Goal: Task Accomplishment & Management: Complete application form

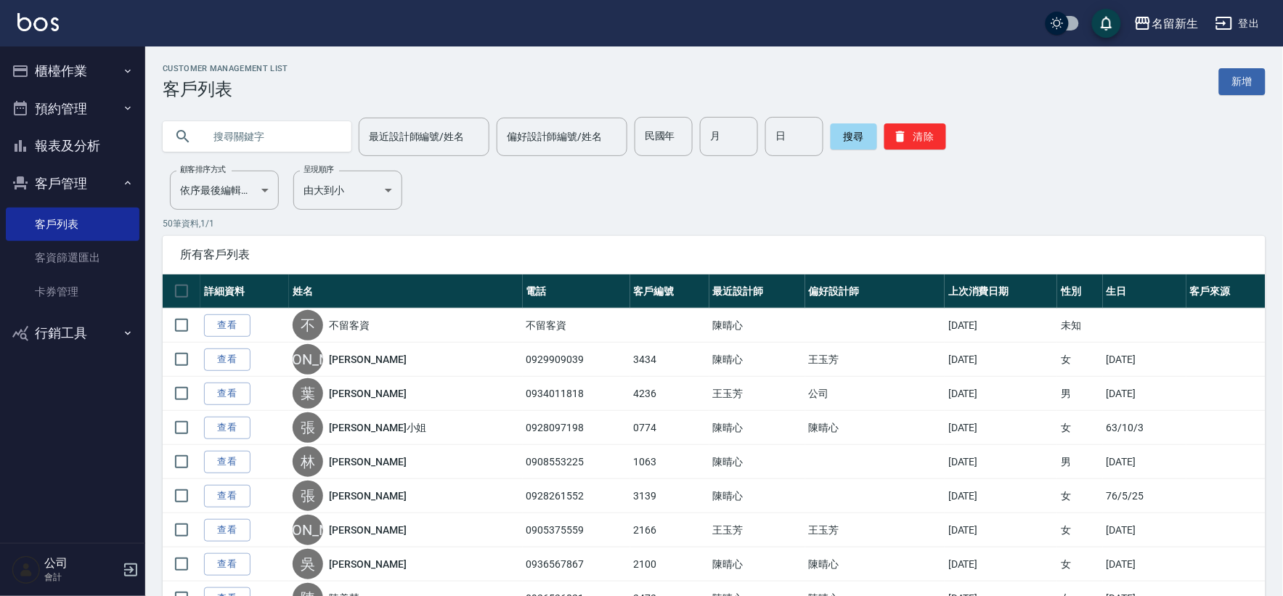
click at [242, 149] on input "text" at bounding box center [271, 136] width 136 height 39
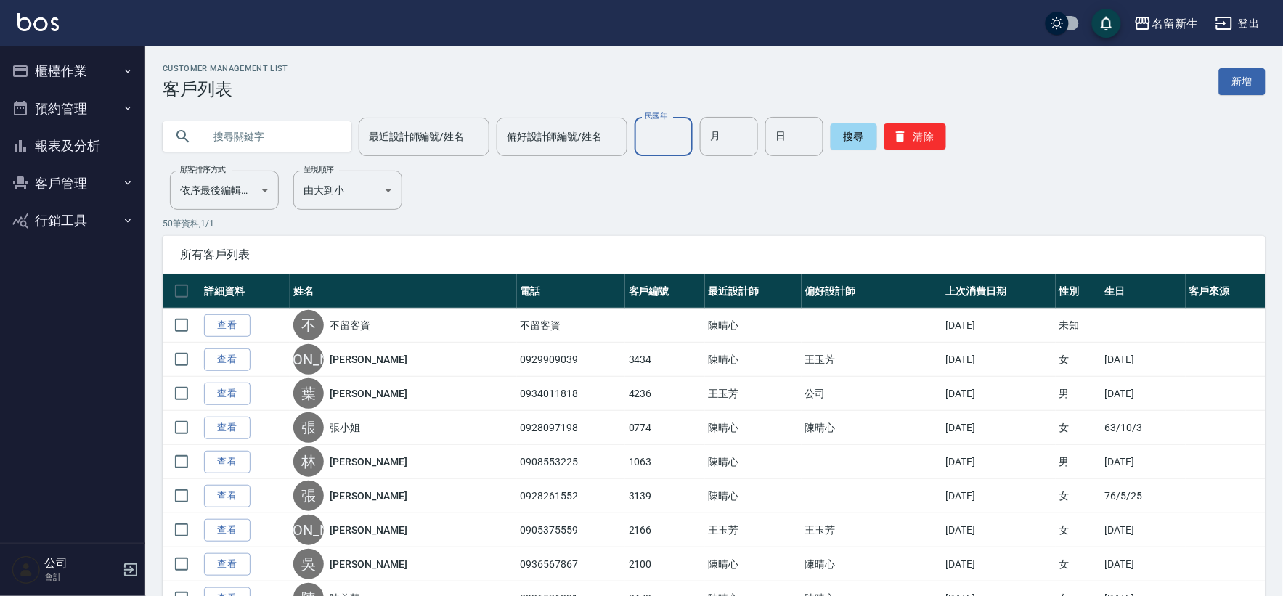
click at [649, 128] on input "民國年" at bounding box center [663, 136] width 58 height 39
type input "75"
type input "08"
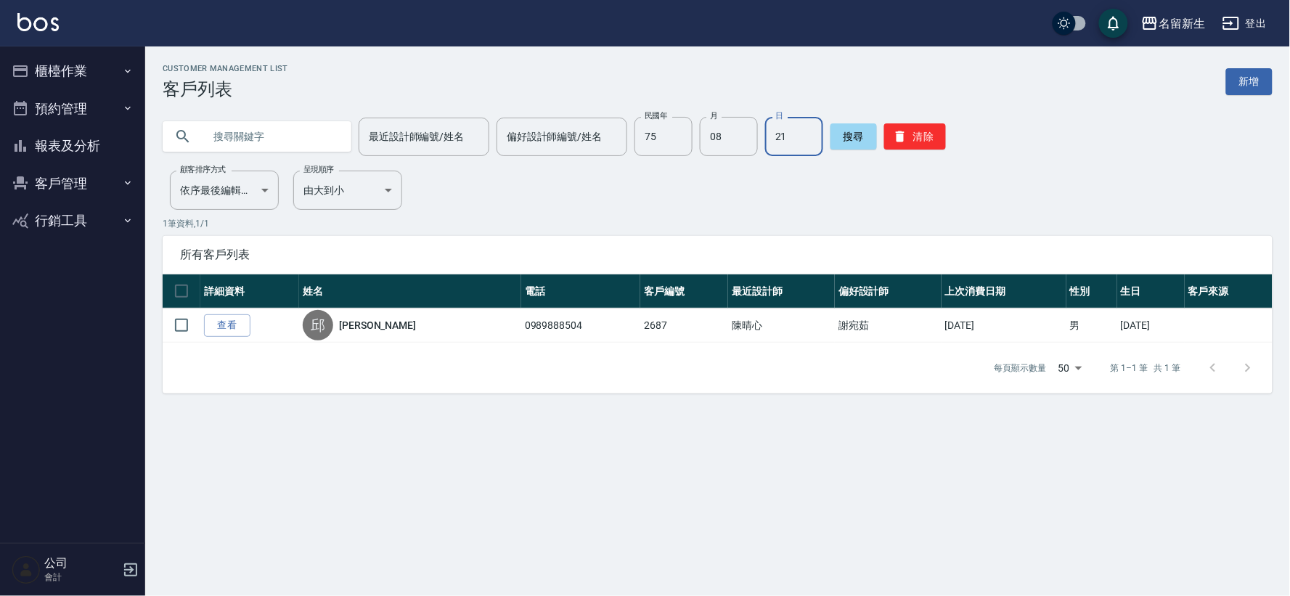
type input "2"
type input "04"
